Goal: Task Accomplishment & Management: Manage account settings

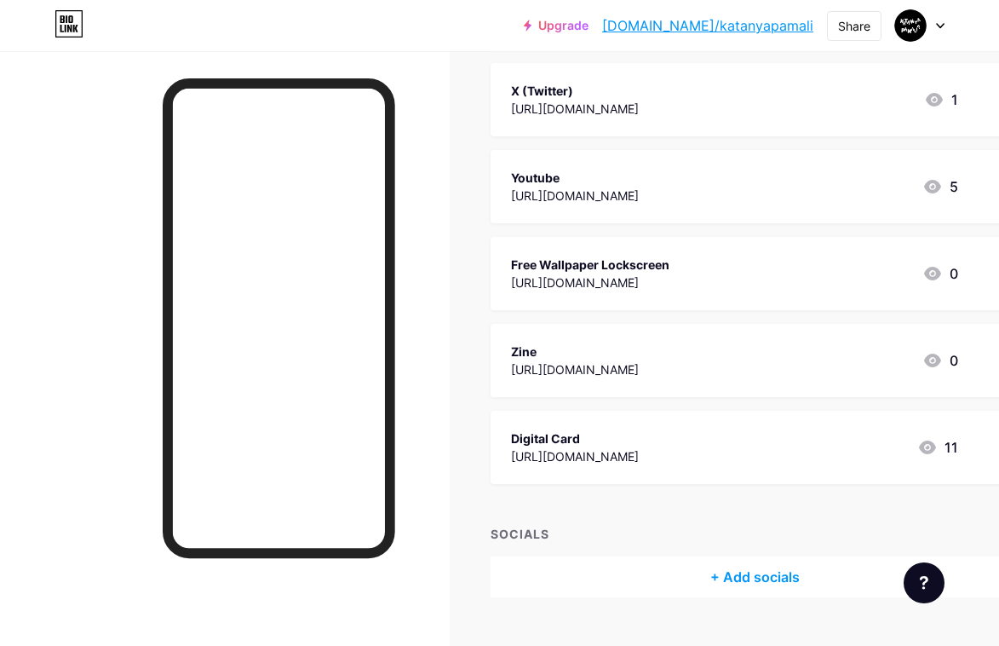
scroll to position [415, 0]
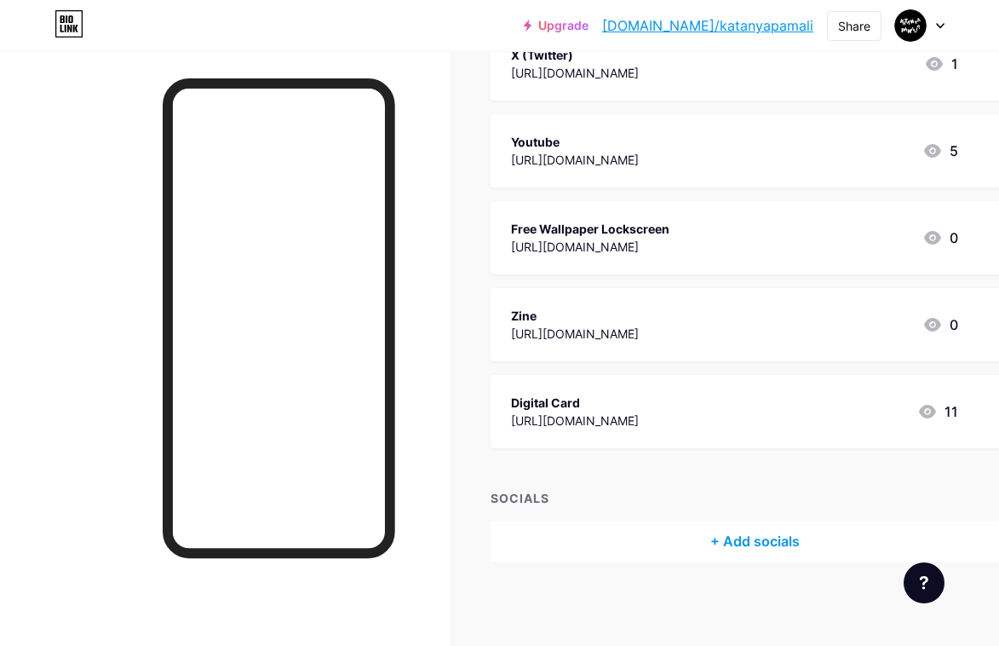
click at [639, 336] on div "[URL][DOMAIN_NAME]" at bounding box center [575, 334] width 128 height 18
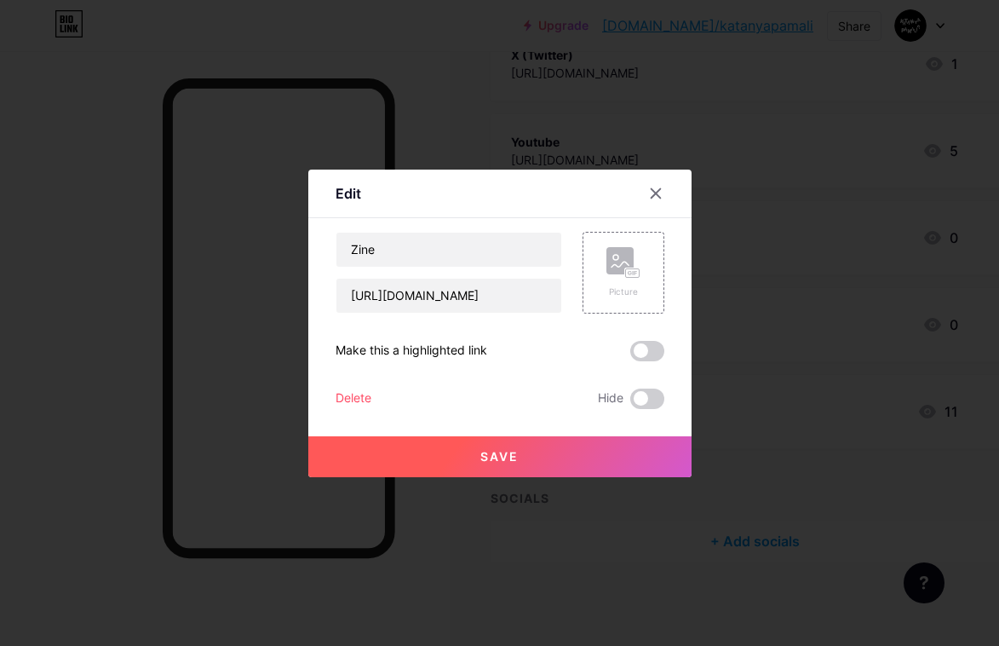
click at [367, 388] on div "Delete" at bounding box center [354, 398] width 36 height 20
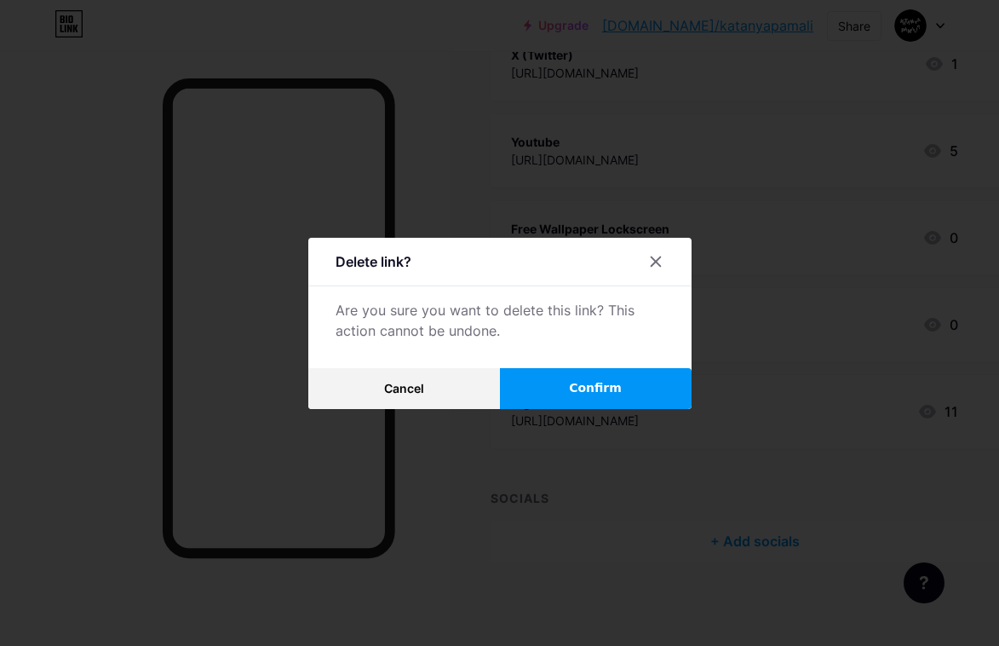
click at [608, 388] on span "Confirm" at bounding box center [595, 388] width 53 height 18
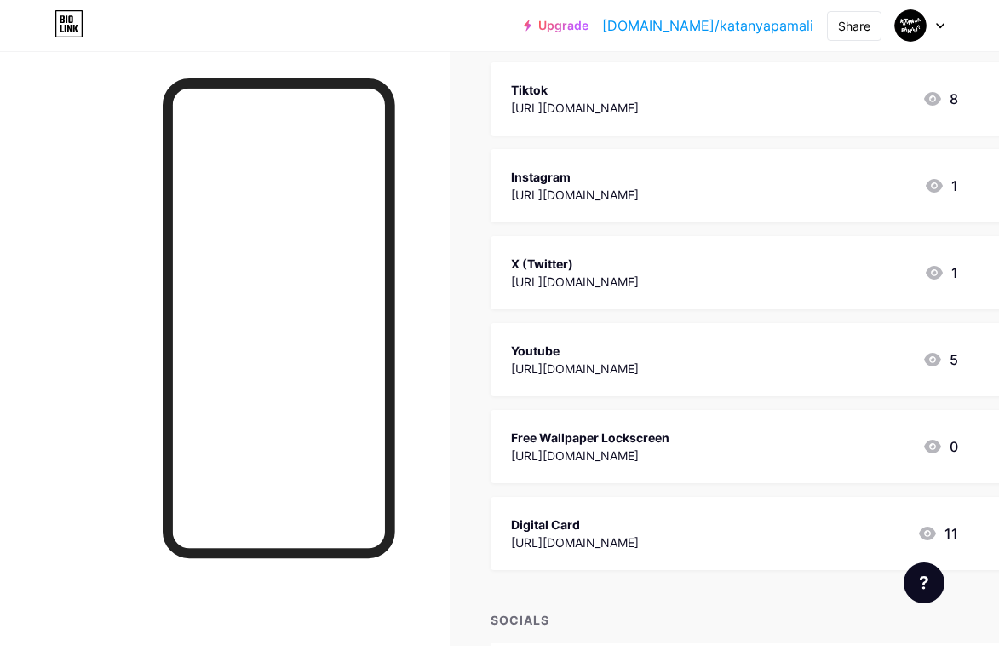
scroll to position [0, 0]
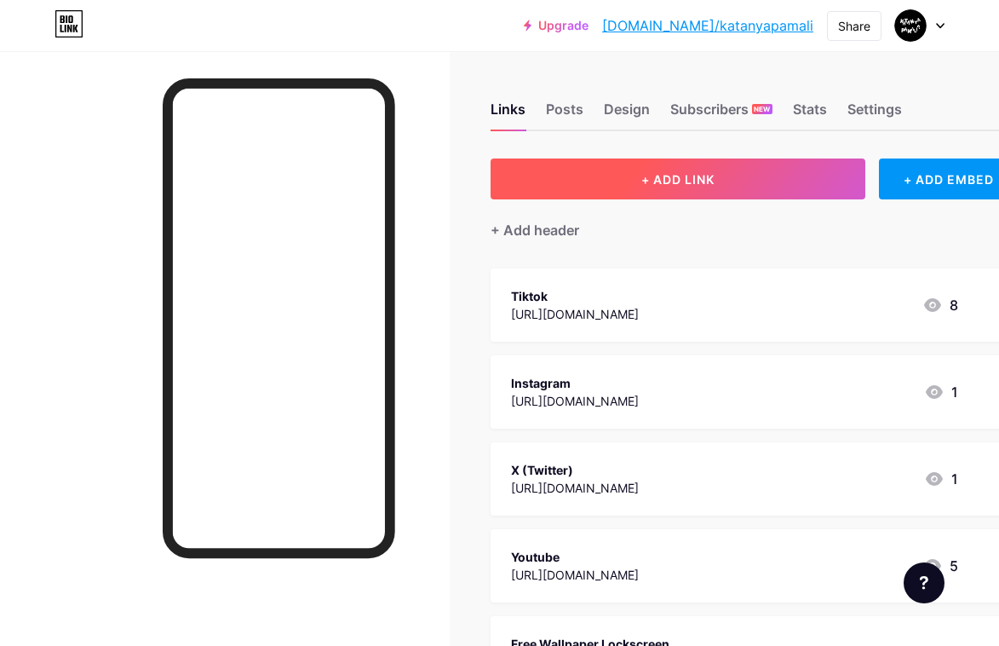
click at [626, 187] on button "+ ADD LINK" at bounding box center [678, 178] width 375 height 41
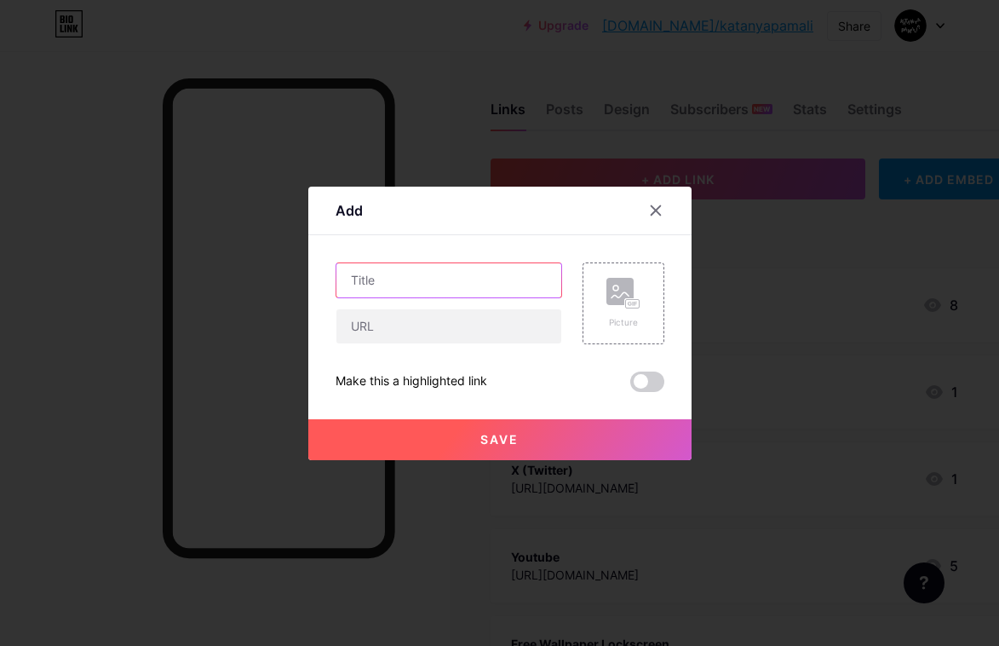
click at [378, 291] on input "text" at bounding box center [449, 280] width 225 height 34
type input "[PERSON_NAME]"
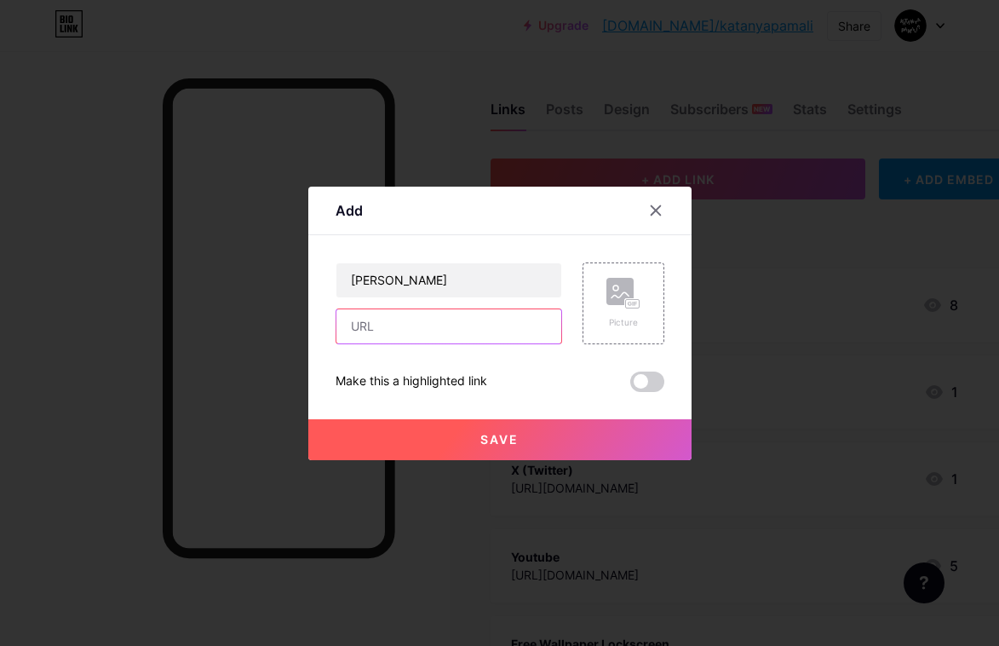
click at [391, 331] on input "text" at bounding box center [449, 326] width 225 height 34
paste input "[URL][DOMAIN_NAME]"
click at [349, 330] on input "[URL][DOMAIN_NAME]" at bounding box center [449, 326] width 225 height 34
type input "[URL][DOMAIN_NAME]"
click at [481, 425] on button "Save" at bounding box center [499, 439] width 383 height 41
